Goal: Task Accomplishment & Management: Use online tool/utility

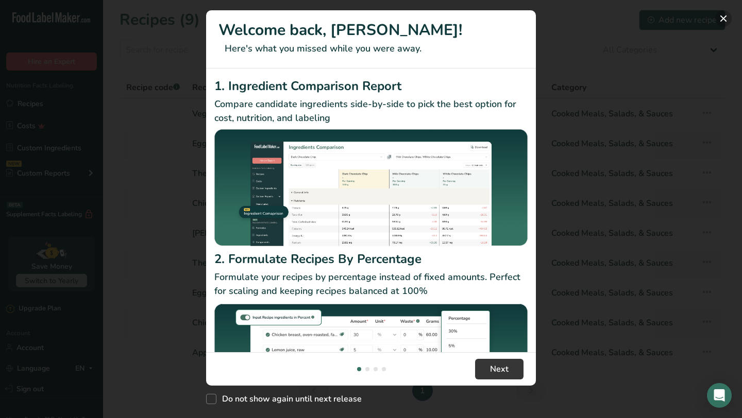
click at [723, 18] on button "New Features" at bounding box center [723, 18] width 16 height 16
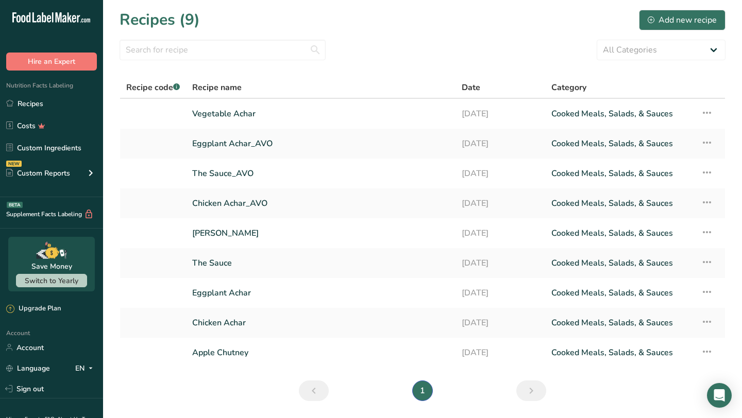
click at [252, 394] on section "Recipes (9) Add new recipe All Categories Baked Goods [GEOGRAPHIC_DATA] Confect…" at bounding box center [422, 209] width 639 height 418
click at [245, 118] on link "Vegetable Achar" at bounding box center [320, 114] width 257 height 22
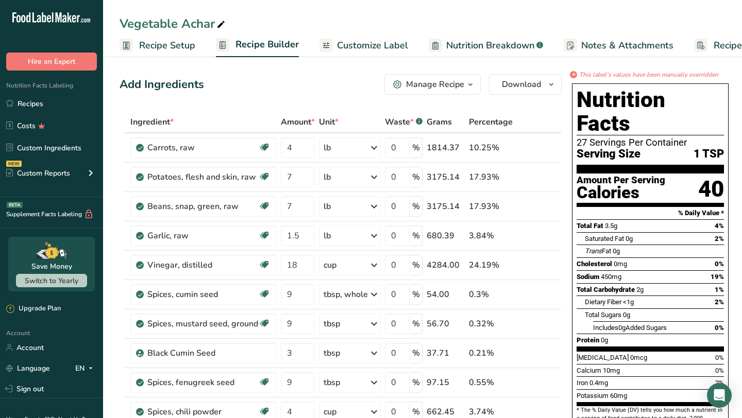
click at [266, 90] on div "Add Ingredients Manage Recipe Delete Recipe Duplicate Recipe Scale Recipe Save …" at bounding box center [341, 84] width 442 height 21
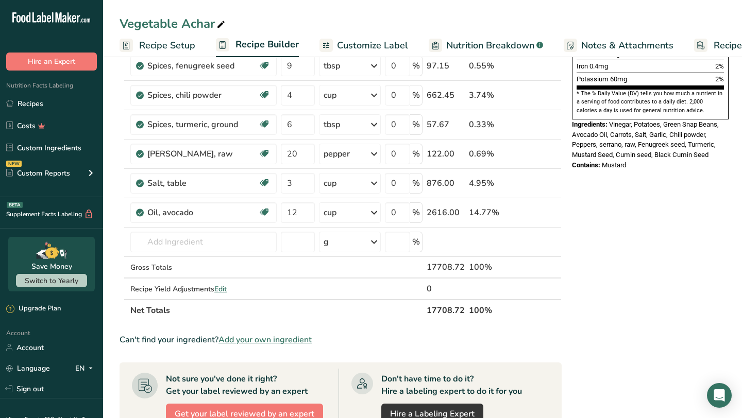
scroll to position [101, 0]
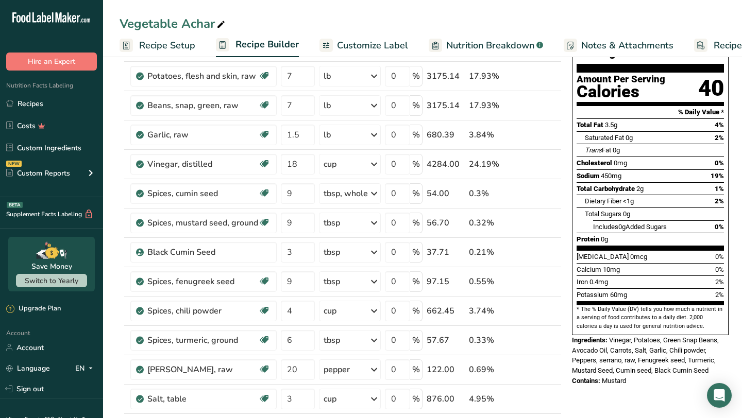
click at [152, 46] on span "Recipe Setup" at bounding box center [167, 46] width 56 height 14
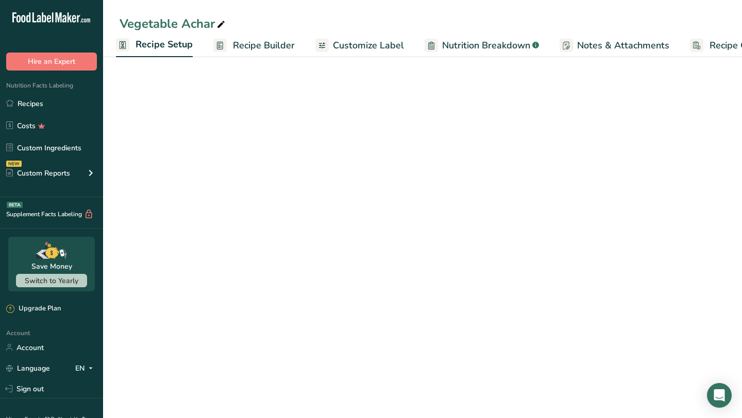
scroll to position [9, 0]
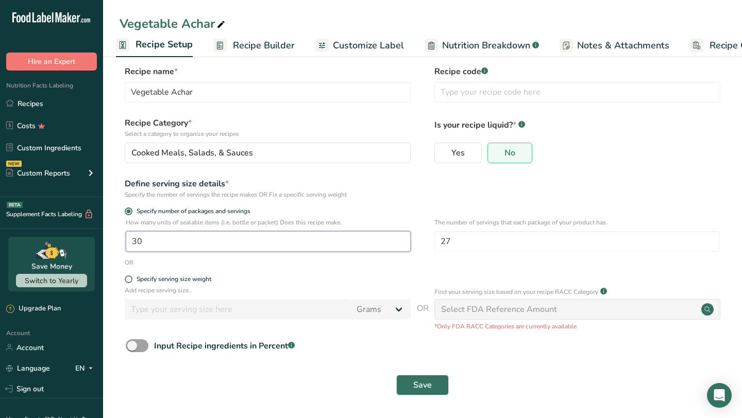
click at [172, 240] on input "30" at bounding box center [268, 241] width 285 height 21
type input "1"
type input "40"
click at [369, 339] on form "Recipe name * Vegetable Achar Recipe code .a-a{fill:#347362;}.b-a{fill:#fff;} R…" at bounding box center [423, 233] width 606 height 336
click at [408, 383] on button "Save" at bounding box center [422, 385] width 53 height 21
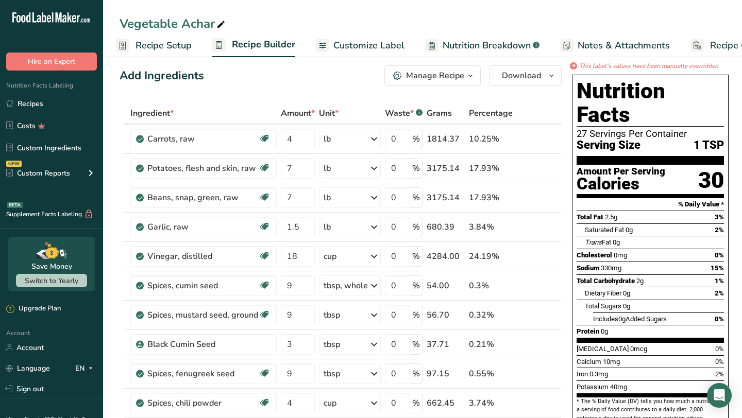
click at [345, 83] on div "Add Ingredients Manage Recipe Delete Recipe Duplicate Recipe Scale Recipe Save …" at bounding box center [341, 75] width 442 height 21
click at [384, 49] on span "Customize Label" at bounding box center [368, 46] width 71 height 14
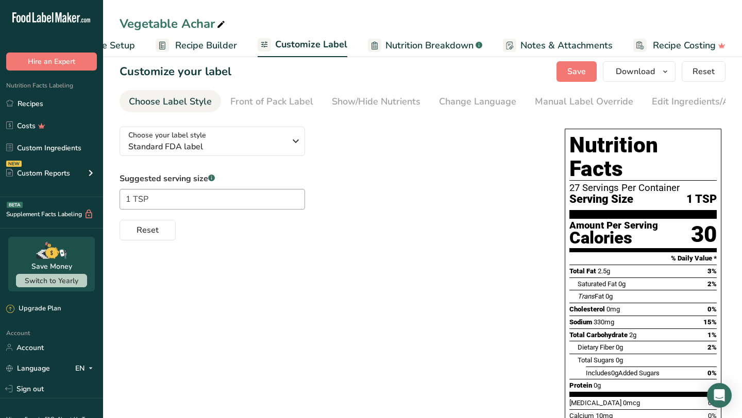
scroll to position [0, 60]
click at [664, 73] on icon "button" at bounding box center [665, 71] width 8 height 13
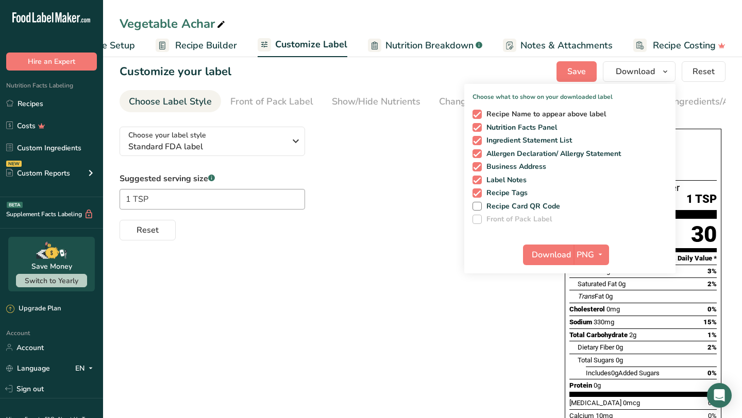
click at [479, 115] on span at bounding box center [476, 114] width 9 height 9
click at [479, 115] on input "Recipe Name to appear above label" at bounding box center [475, 114] width 7 height 7
checkbox input "false"
click at [477, 138] on span at bounding box center [476, 140] width 9 height 9
click at [477, 138] on input "Ingredient Statement List" at bounding box center [475, 140] width 7 height 7
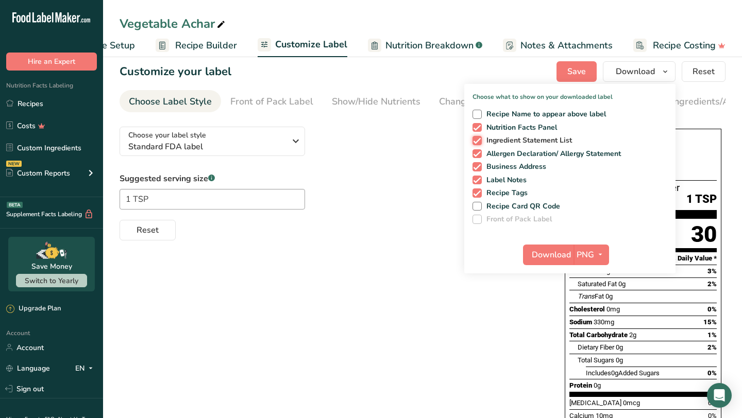
checkbox input "false"
click at [476, 152] on span at bounding box center [476, 153] width 9 height 9
click at [476, 152] on input "Allergen Declaration/ Allergy Statement" at bounding box center [475, 153] width 7 height 7
checkbox input "false"
click at [476, 162] on span at bounding box center [476, 166] width 9 height 9
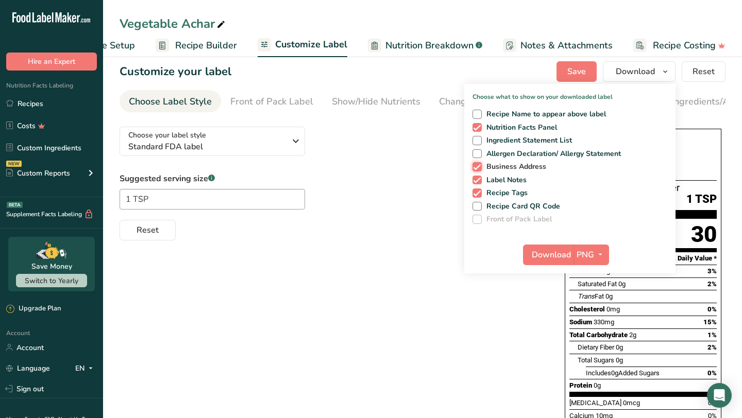
click at [476, 163] on input "Business Address" at bounding box center [475, 166] width 7 height 7
checkbox input "false"
click at [476, 179] on span at bounding box center [476, 180] width 9 height 9
click at [476, 179] on input "Label Notes" at bounding box center [475, 180] width 7 height 7
checkbox input "false"
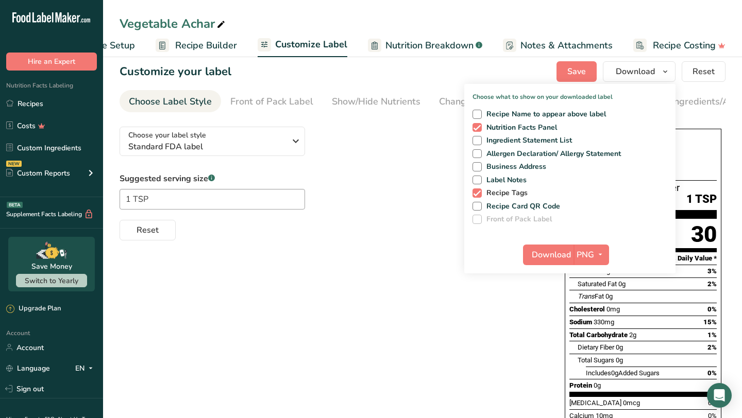
click at [476, 190] on span at bounding box center [476, 193] width 9 height 9
click at [476, 190] on input "Recipe Tags" at bounding box center [475, 193] width 7 height 7
checkbox input "false"
click at [287, 149] on div "Choose your label style Standard FDA label" at bounding box center [210, 141] width 165 height 23
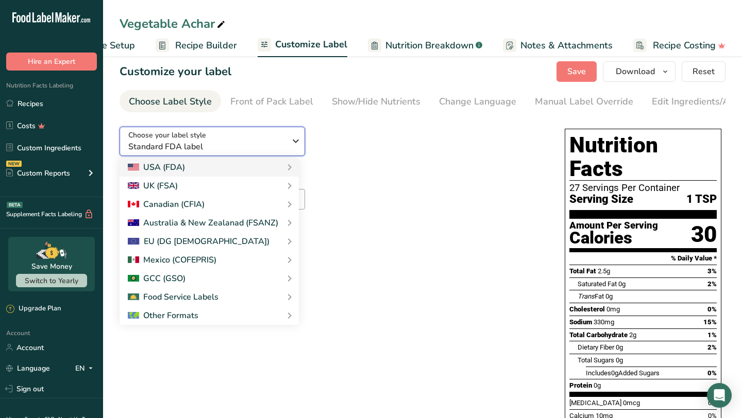
click at [287, 149] on div "Choose your label style Standard FDA label" at bounding box center [210, 141] width 165 height 23
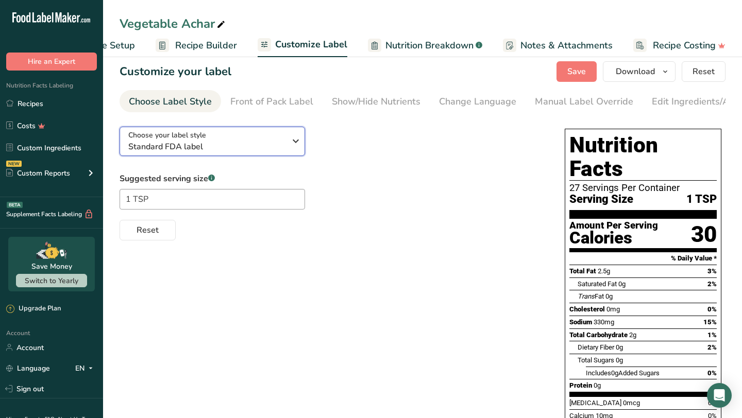
click at [296, 147] on icon "button" at bounding box center [296, 141] width 12 height 19
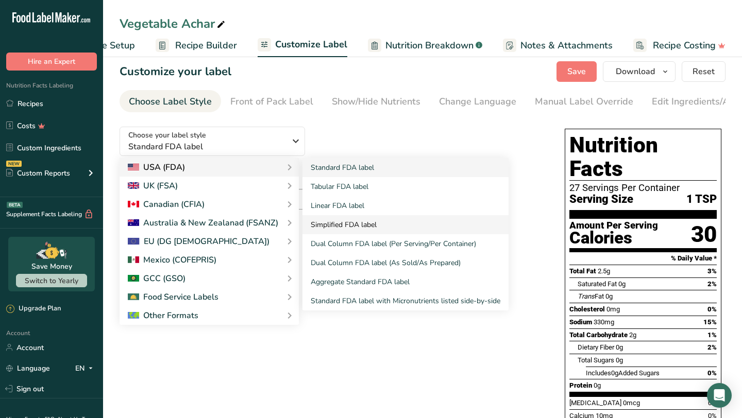
click at [340, 229] on link "Simplified FDA label" at bounding box center [405, 224] width 206 height 19
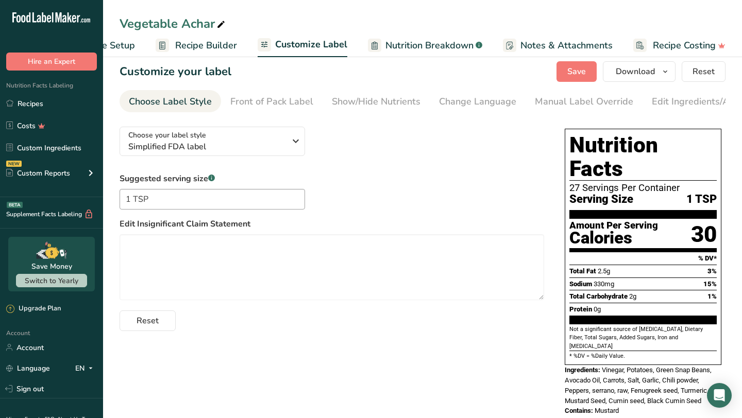
scroll to position [4, 0]
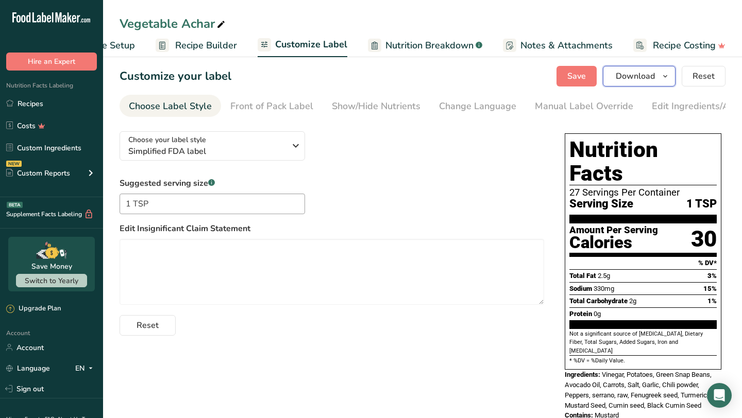
click at [657, 80] on button "Download" at bounding box center [639, 76] width 73 height 21
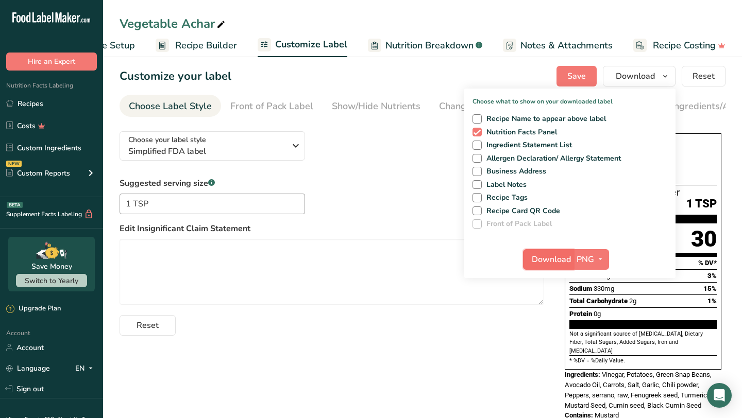
click at [573, 259] on button "Download" at bounding box center [548, 259] width 50 height 21
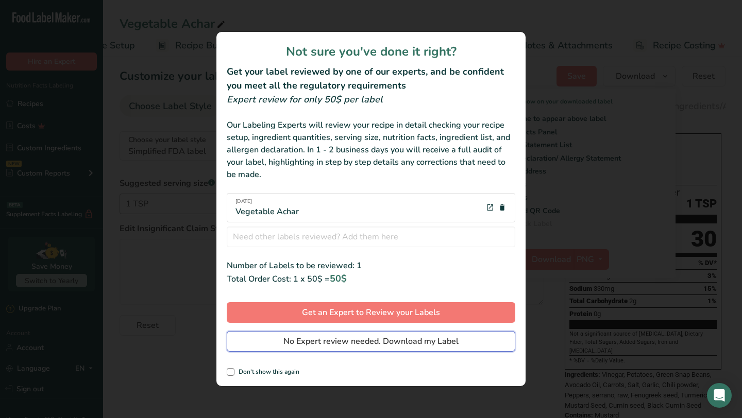
click at [404, 345] on span "No Expert review needed. Download my Label" at bounding box center [370, 341] width 175 height 12
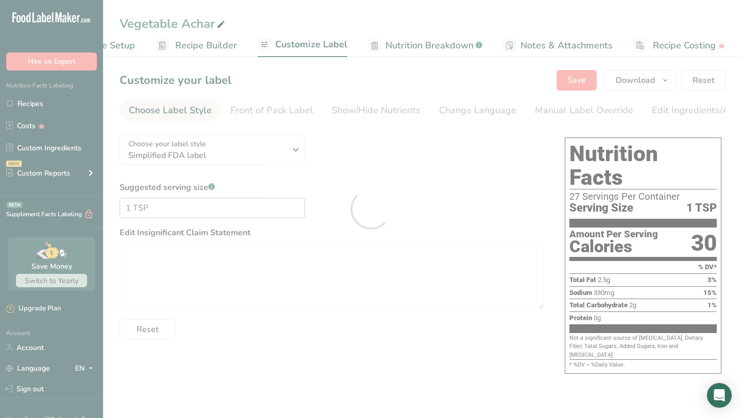
scroll to position [0, 0]
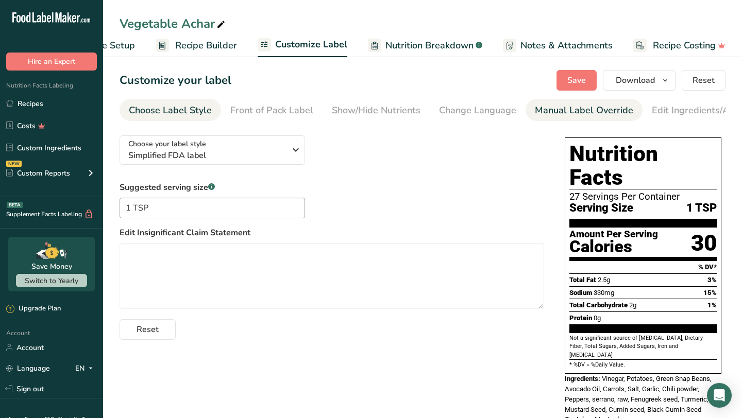
click at [572, 107] on div "Manual Label Override" at bounding box center [584, 111] width 98 height 14
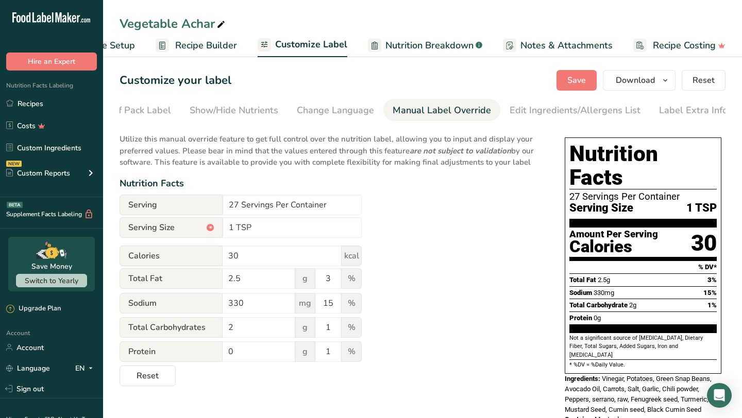
scroll to position [0, 143]
click at [460, 111] on div "Manual Label Override" at bounding box center [441, 111] width 98 height 14
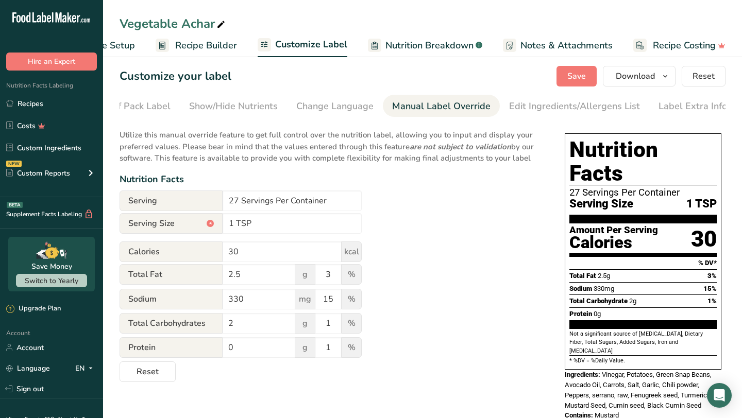
scroll to position [0, 0]
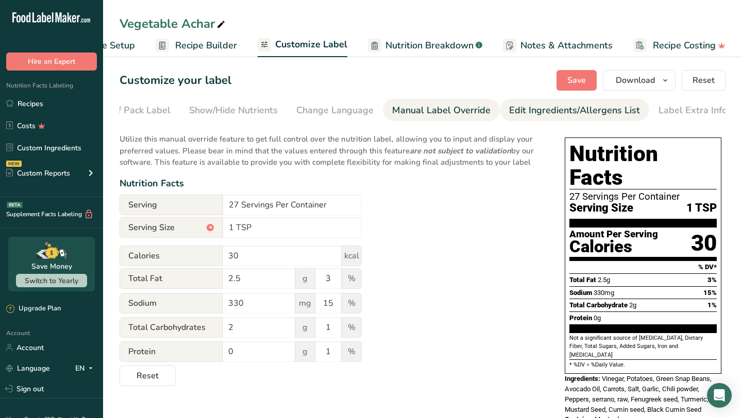
click at [570, 109] on div "Edit Ingredients/Allergens List" at bounding box center [574, 111] width 131 height 14
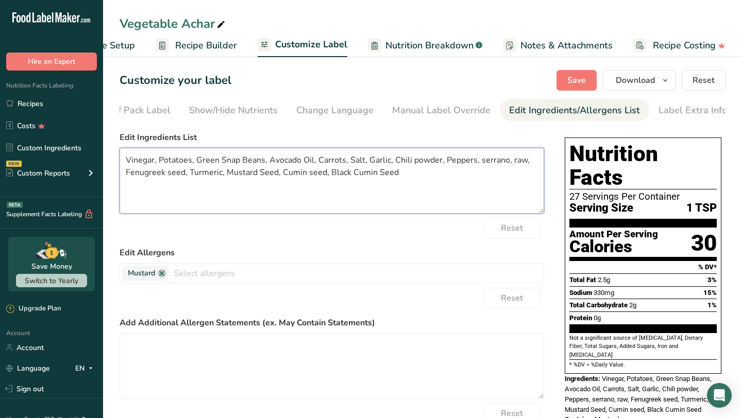
drag, startPoint x: 411, startPoint y: 180, endPoint x: 230, endPoint y: 171, distance: 181.6
click at [230, 171] on textarea "Vinegar, Potatoes, Green Snap Beans, Avocado Oil, Carrots, Salt, Garlic, Chili …" at bounding box center [332, 181] width 425 height 66
click at [365, 166] on textarea "Vinegar, Potatoes, Green Snap Beans, Avocado Oil, Carrots, Salt, Garlic, Chili …" at bounding box center [332, 181] width 425 height 66
drag, startPoint x: 398, startPoint y: 177, endPoint x: 163, endPoint y: 149, distance: 236.6
click at [164, 149] on div "Edit Ingredients List Vinegar, Potatoes, Green Snap Beans, Avocado Oil, Carrots…" at bounding box center [332, 172] width 425 height 82
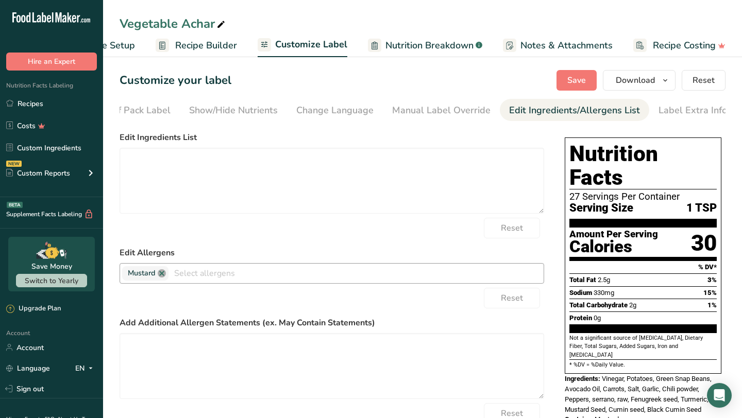
click at [164, 278] on link at bounding box center [162, 273] width 8 height 8
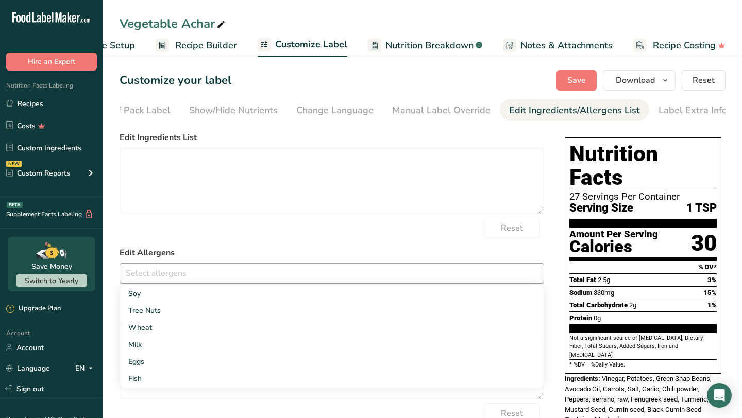
click at [246, 249] on label "Edit Allergens" at bounding box center [332, 253] width 425 height 12
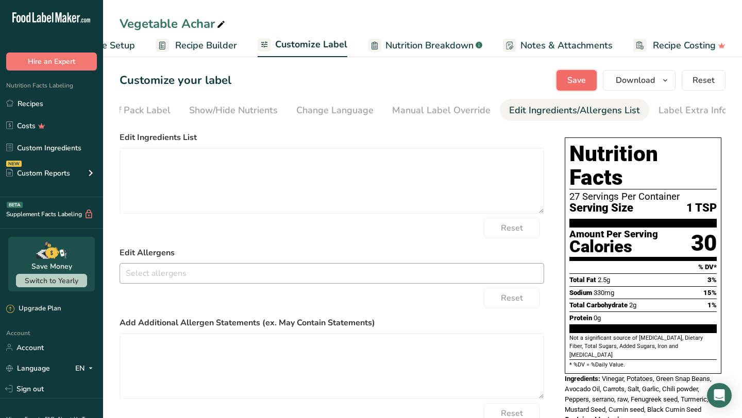
click at [583, 76] on span "Save" at bounding box center [576, 80] width 19 height 12
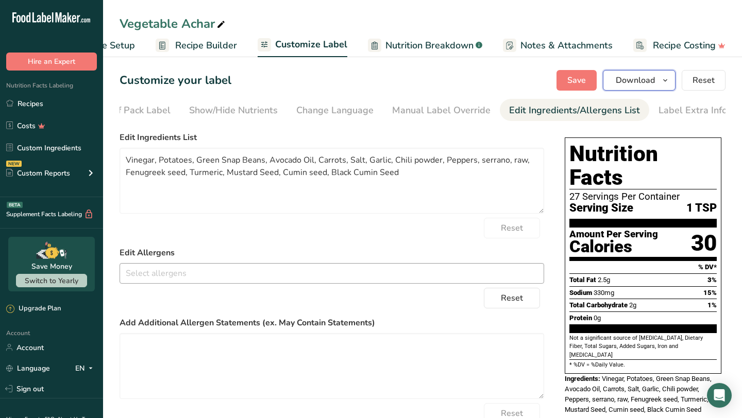
click at [653, 86] on span "Download" at bounding box center [635, 80] width 39 height 12
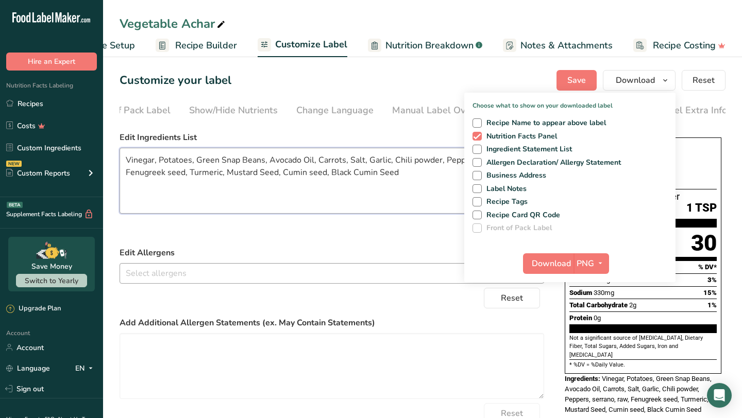
click at [419, 183] on textarea "Vinegar, Potatoes, Green Snap Beans, Avocado Oil, Carrots, Salt, Garlic, Chili …" at bounding box center [332, 181] width 425 height 66
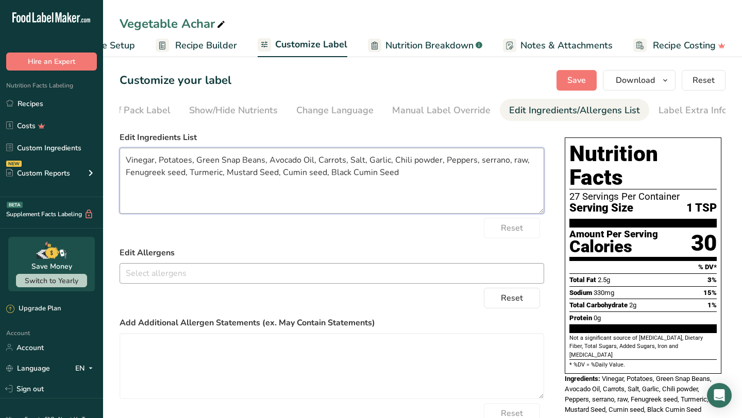
drag, startPoint x: 419, startPoint y: 183, endPoint x: 173, endPoint y: 172, distance: 246.0
click at [173, 172] on textarea "Vinegar, Potatoes, Green Snap Beans, Avocado Oil, Carrots, Salt, Garlic, Chili …" at bounding box center [332, 181] width 425 height 66
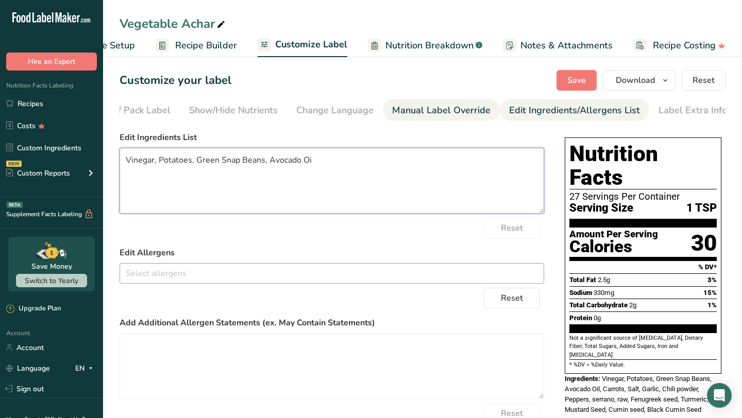
type textarea "Vinegar, Potatoes, Green Snap Beans, Avocado Oi"
click at [396, 99] on link "Manual Label Override" at bounding box center [441, 110] width 98 height 23
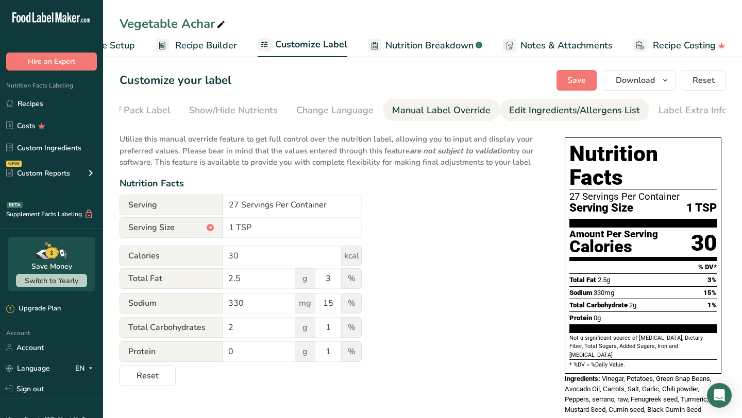
click at [523, 115] on div "Edit Ingredients/Allergens List" at bounding box center [574, 111] width 131 height 14
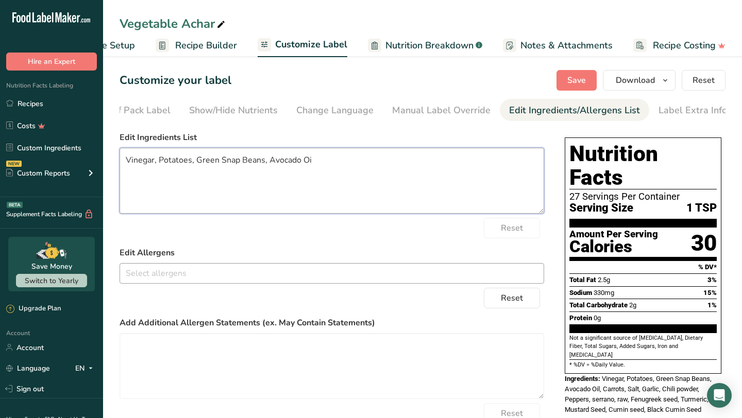
drag, startPoint x: 322, startPoint y: 163, endPoint x: 152, endPoint y: 151, distance: 170.5
click at [152, 151] on textarea "Vinegar, Potatoes, Green Snap Beans, Avocado Oi" at bounding box center [332, 181] width 425 height 66
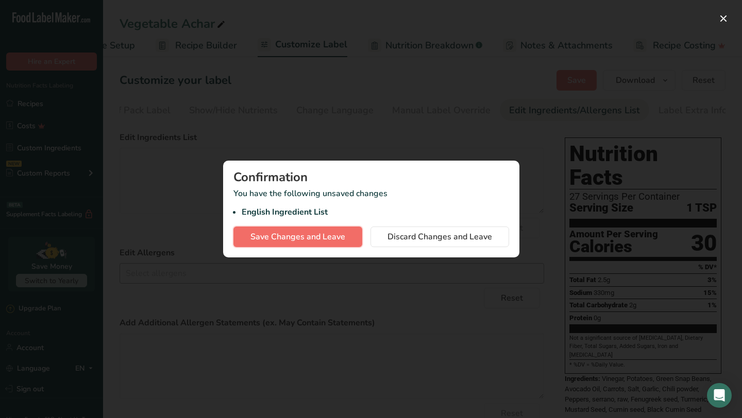
click at [328, 241] on span "Save Changes and Leave" at bounding box center [297, 237] width 95 height 12
type textarea "Vinegar, Potatoes, Green Snap Beans, Avocado Oil, Carrots, Salt, Garlic, Chili …"
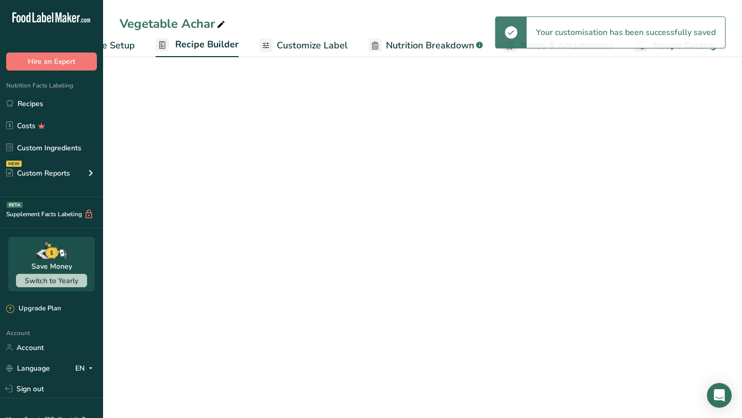
scroll to position [0, 60]
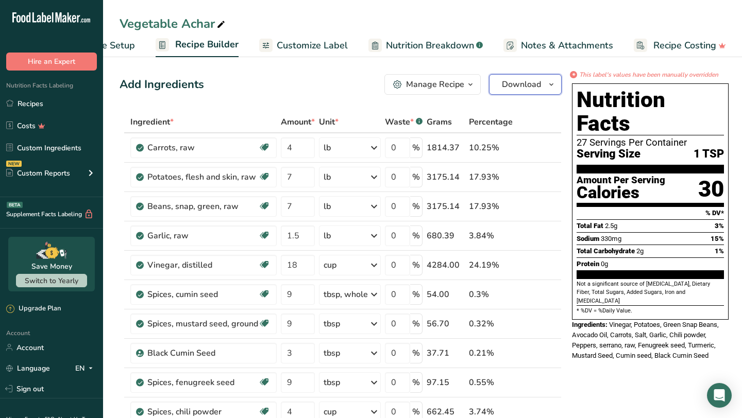
click at [540, 87] on button "Download" at bounding box center [525, 84] width 73 height 21
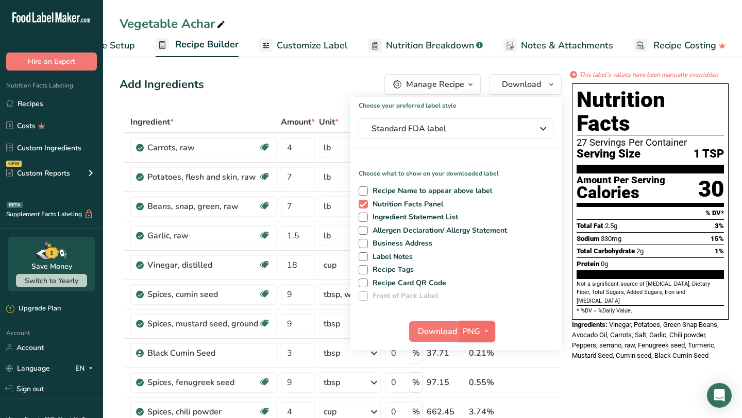
click at [460, 330] on button "PNG" at bounding box center [478, 331] width 36 height 21
click at [480, 352] on link "PNG" at bounding box center [478, 352] width 33 height 17
click at [440, 327] on span "Download" at bounding box center [437, 332] width 39 height 12
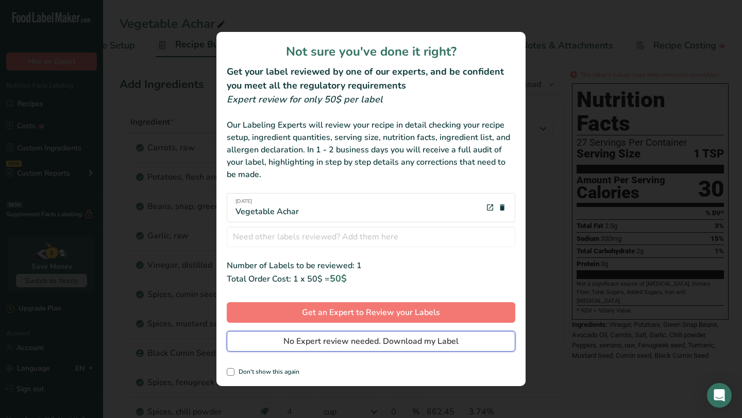
click at [413, 342] on span "No Expert review needed. Download my Label" at bounding box center [370, 341] width 175 height 12
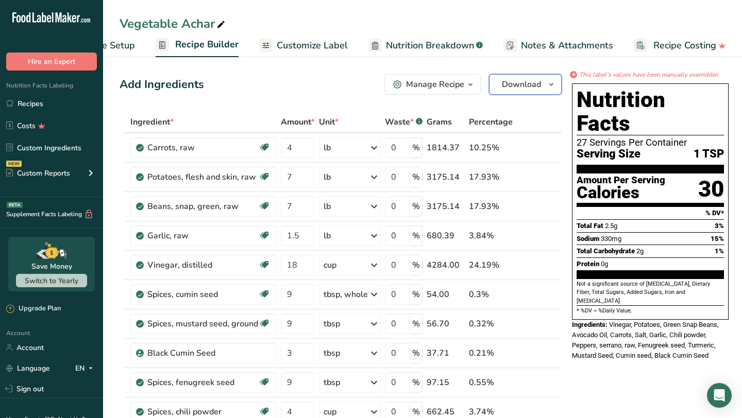
click at [554, 81] on span "button" at bounding box center [551, 84] width 12 height 12
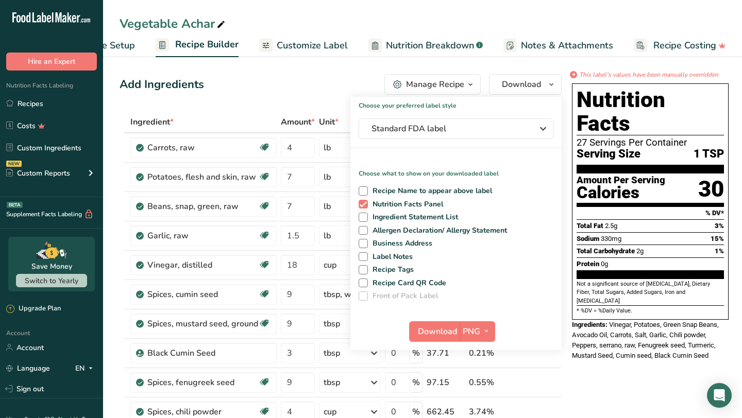
click at [618, 328] on div "Ingredients: Vinegar, Potatoes, Green Snap Beans, Avocado Oil, Carrots, Salt, G…" at bounding box center [650, 340] width 157 height 41
